Goal: Task Accomplishment & Management: Manage account settings

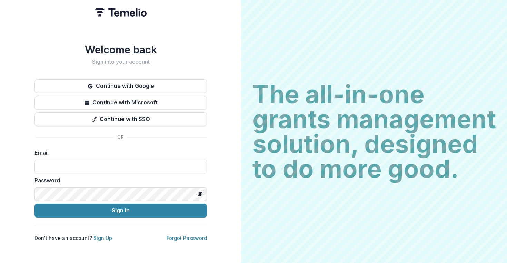
click at [169, 86] on button "Continue with Google" at bounding box center [121, 86] width 173 height 14
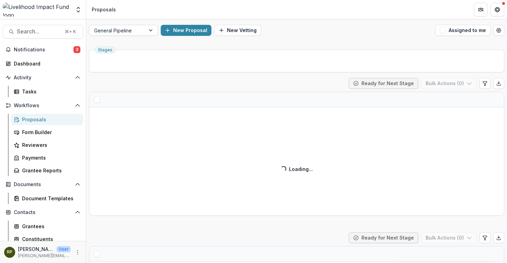
click at [131, 32] on div at bounding box center [117, 30] width 46 height 9
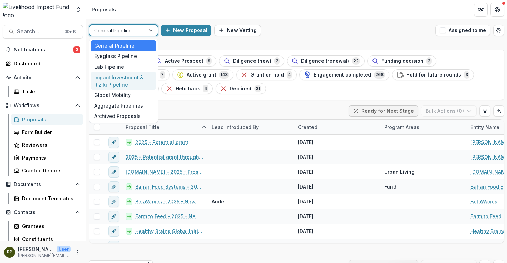
click at [121, 81] on div "Impact Investment & Riziki Pipeline" at bounding box center [124, 81] width 66 height 18
